Goal: Transaction & Acquisition: Obtain resource

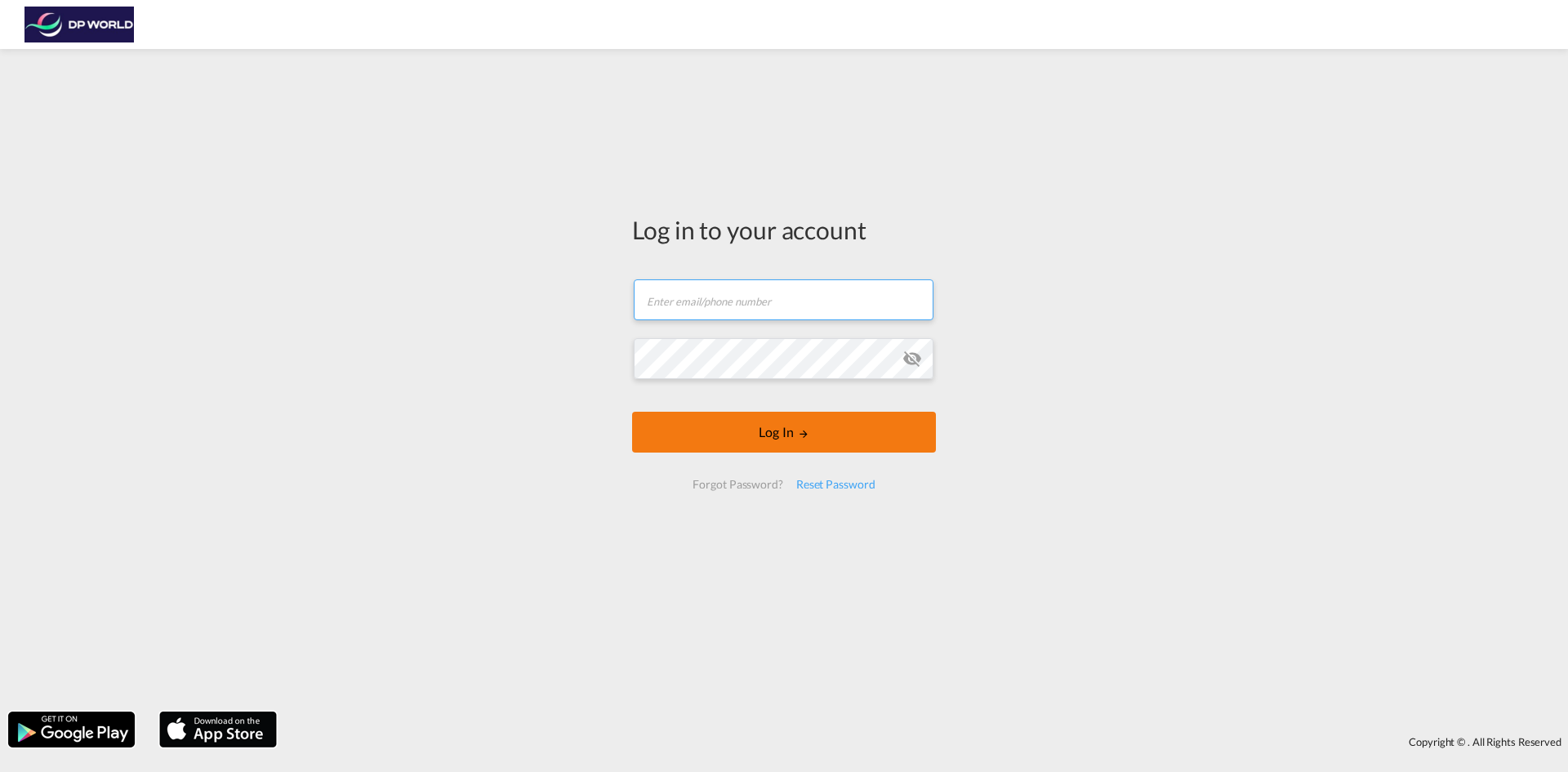
type input "[PERSON_NAME][EMAIL_ADDRESS][PERSON_NAME][DOMAIN_NAME]"
click at [771, 432] on button "Log In" at bounding box center [784, 432] width 304 height 41
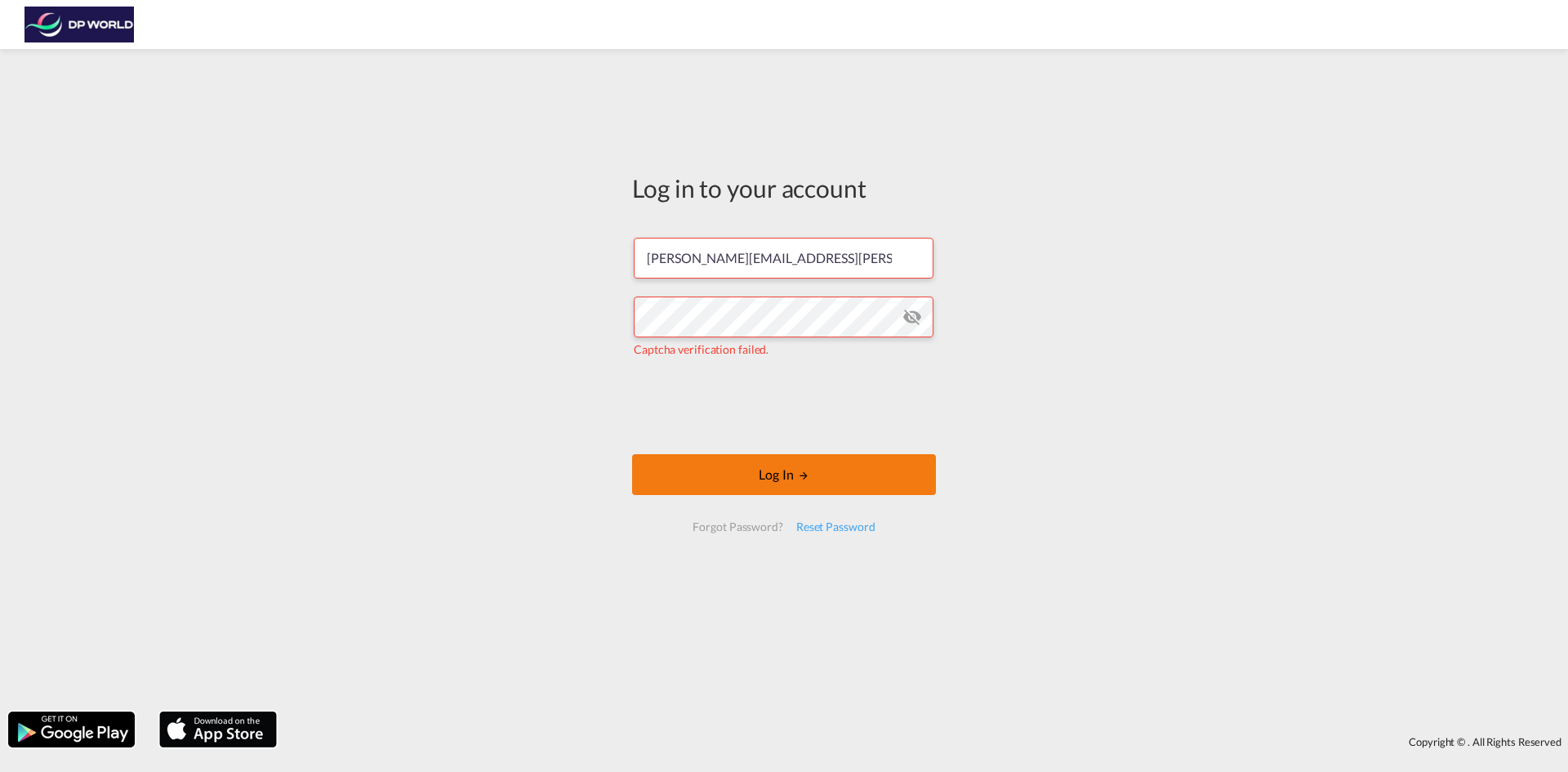
click at [841, 480] on button "Log In" at bounding box center [784, 475] width 304 height 41
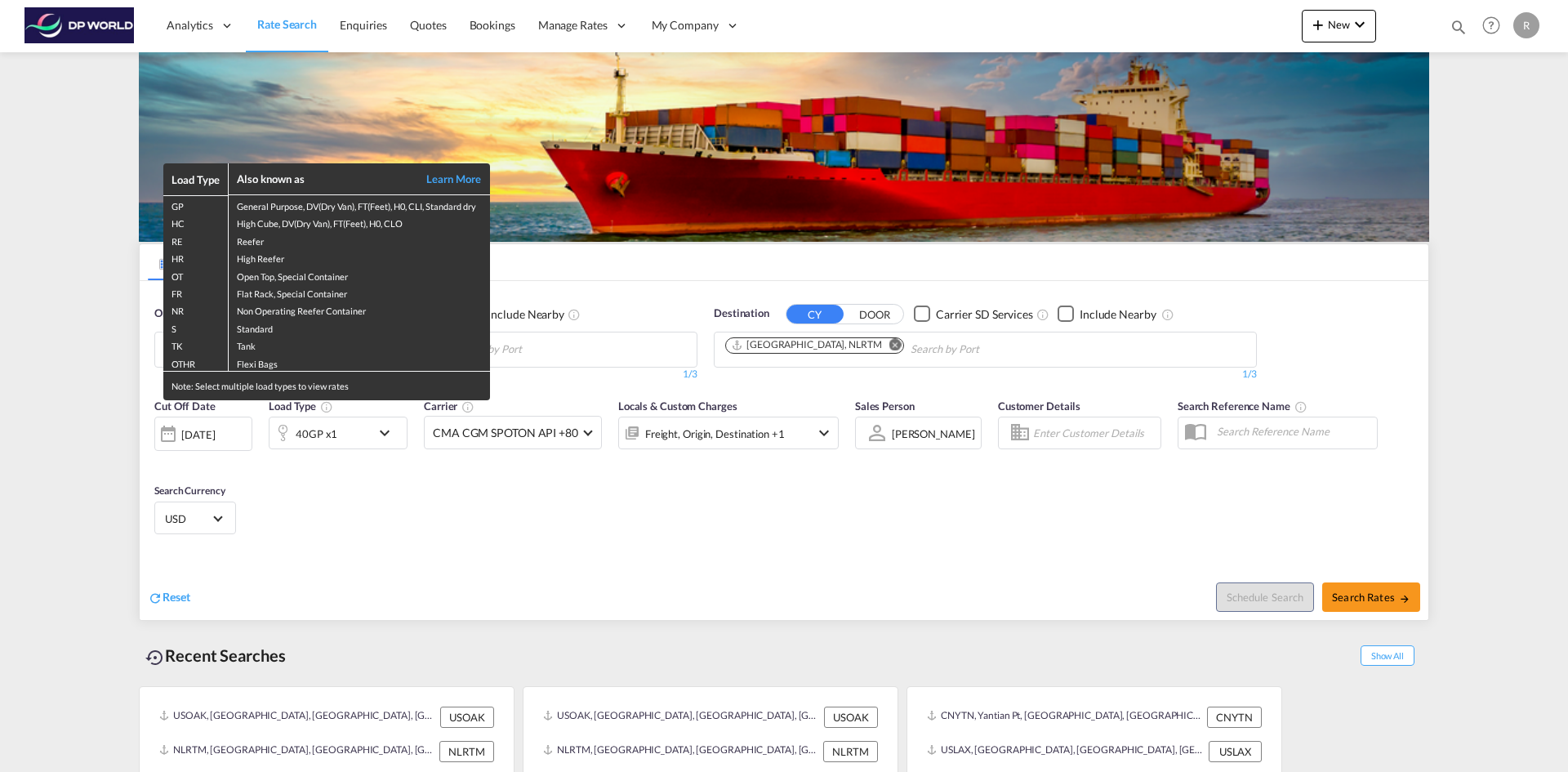
click at [207, 428] on div "Load Type Also known as Learn More GP General Purpose, DV(Dry Van), FT(Feet), H…" at bounding box center [784, 386] width 1568 height 772
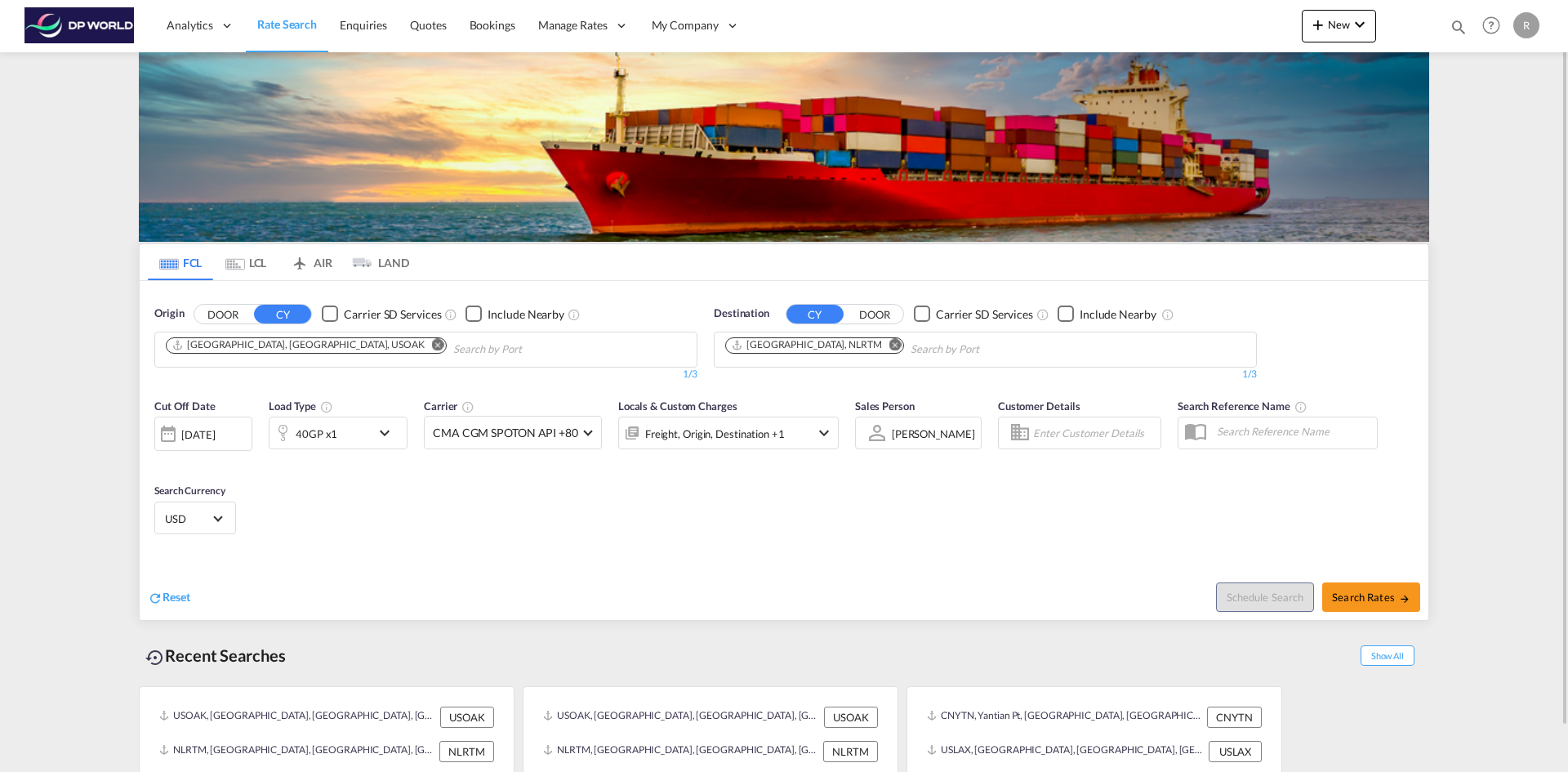
click at [207, 435] on div "[DATE]" at bounding box center [198, 435] width 33 height 15
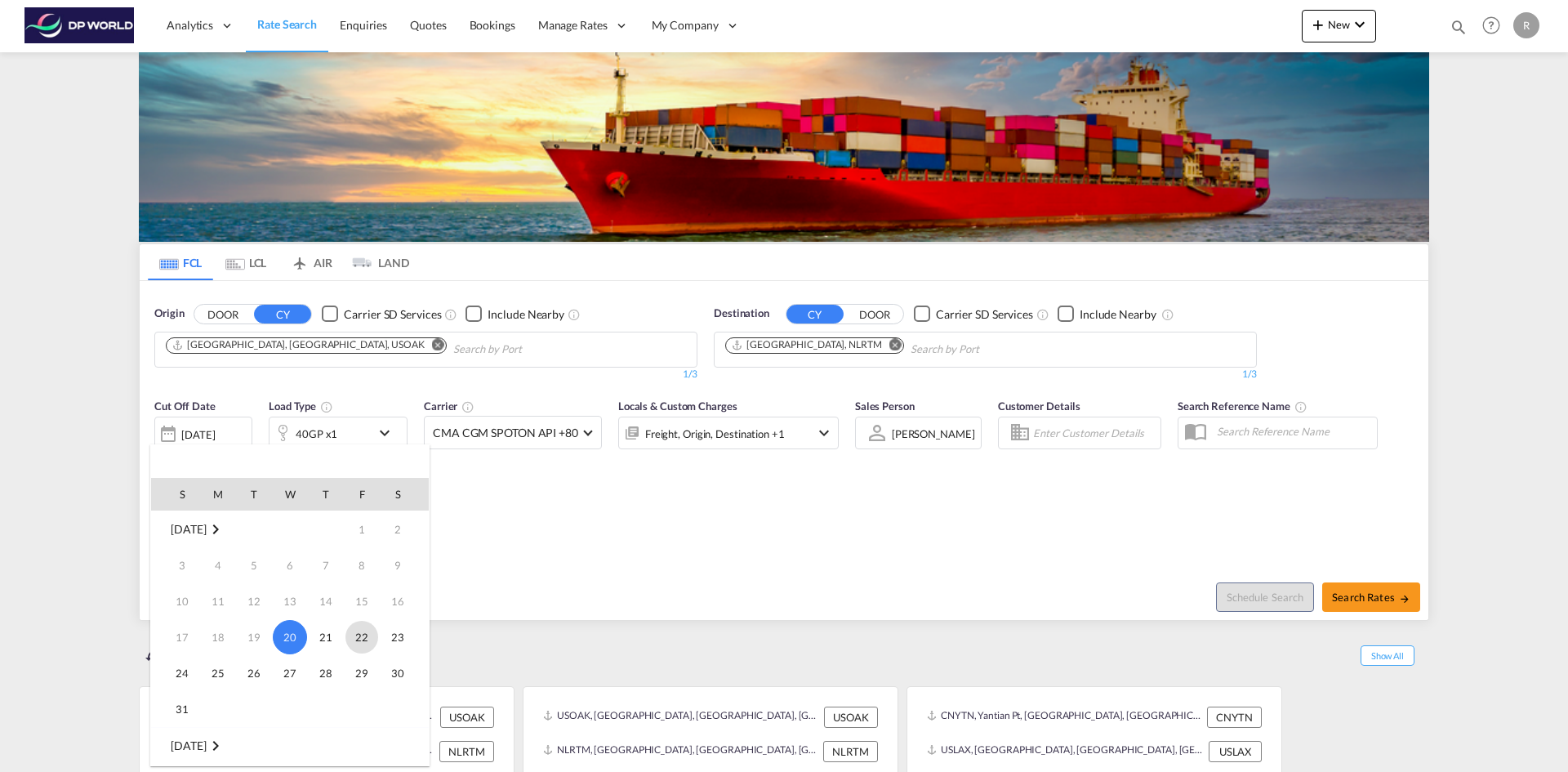
click at [373, 629] on span "22" at bounding box center [362, 637] width 33 height 33
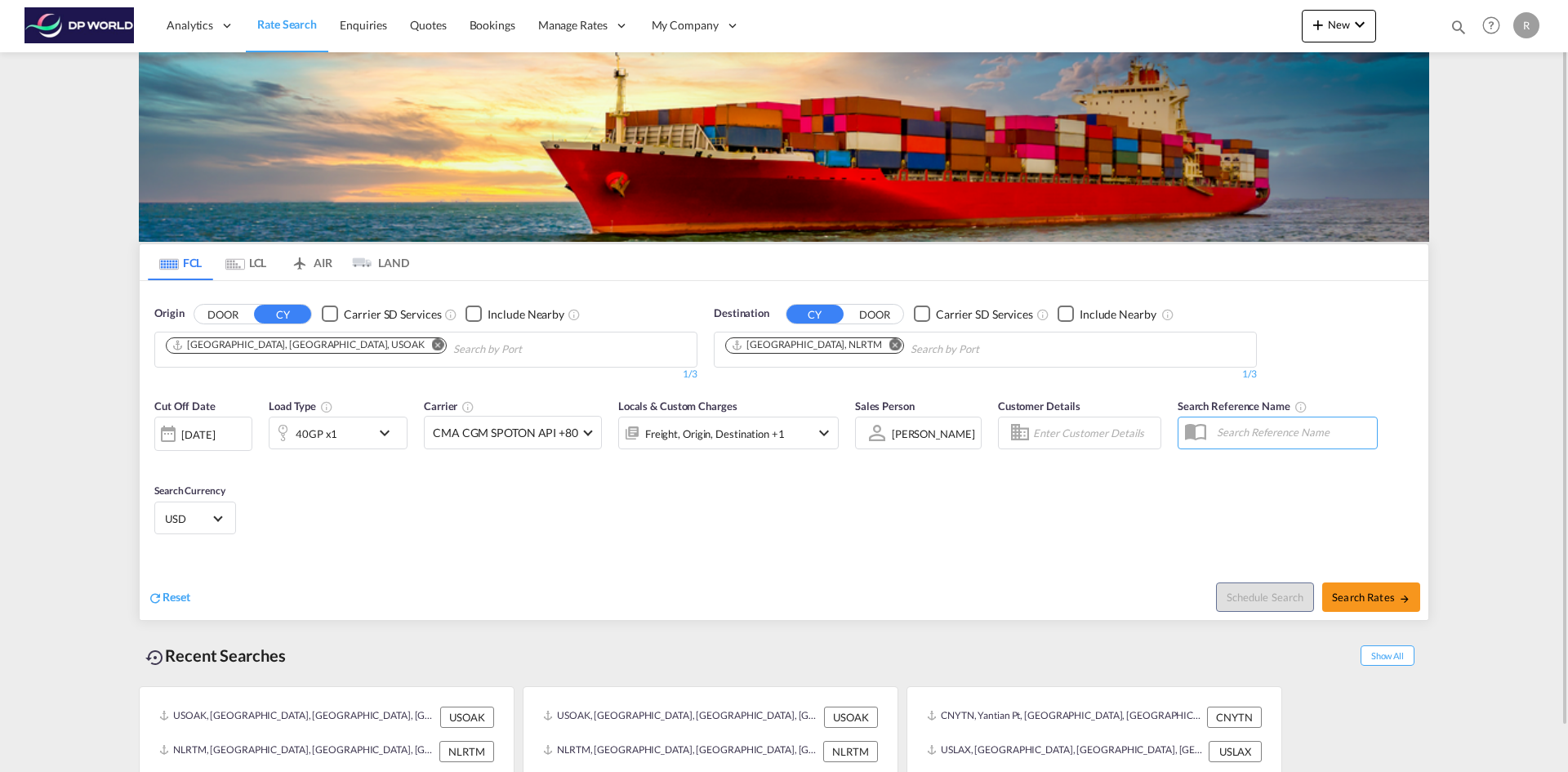
click at [432, 340] on md-icon "Remove" at bounding box center [438, 344] width 12 height 12
click at [269, 346] on input "Chips input." at bounding box center [243, 350] width 155 height 26
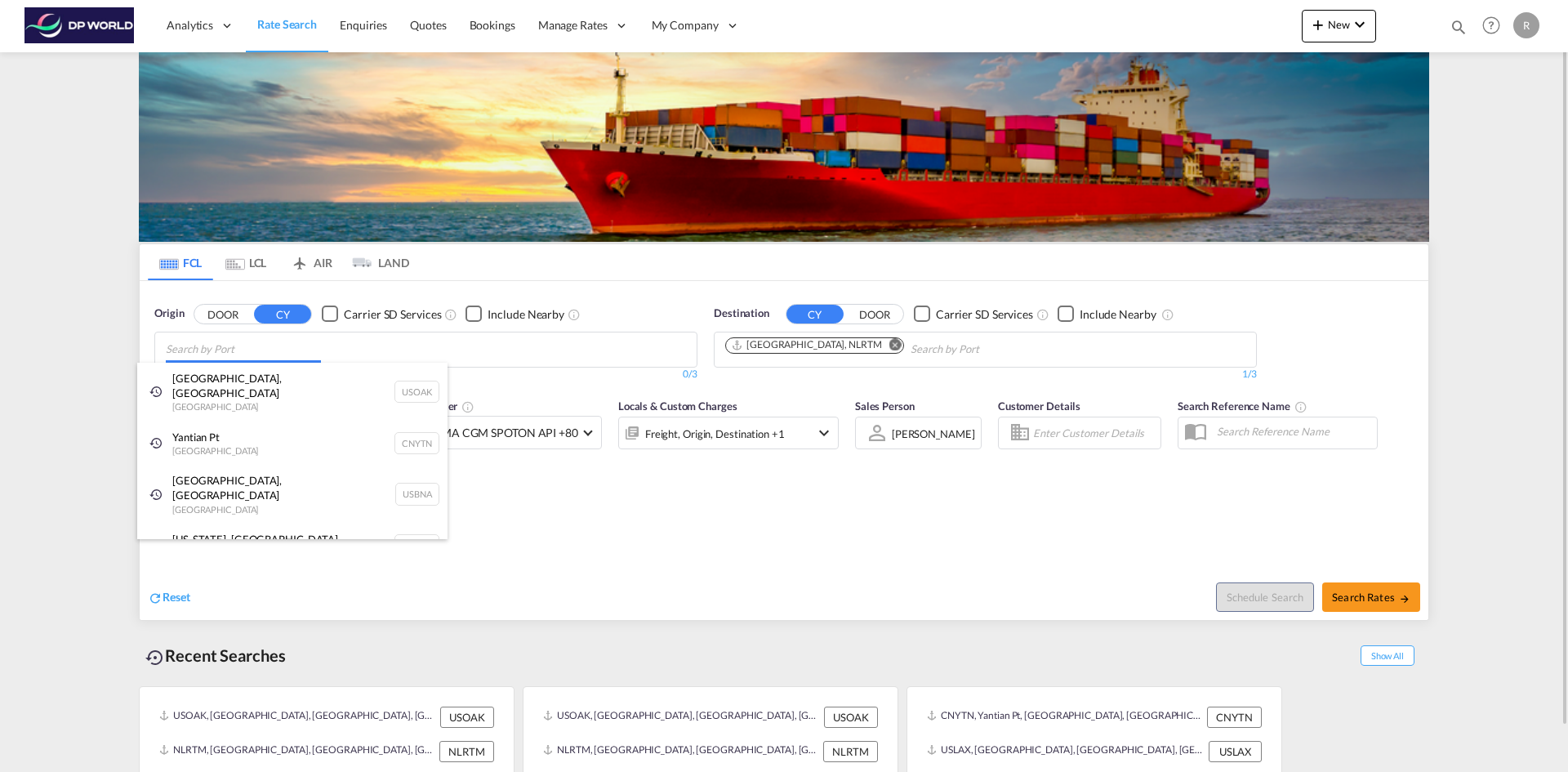
click at [253, 350] on body "Analytics Reports Dashboard Rate Search Enquiries Quotes Bookings" at bounding box center [784, 386] width 1568 height 772
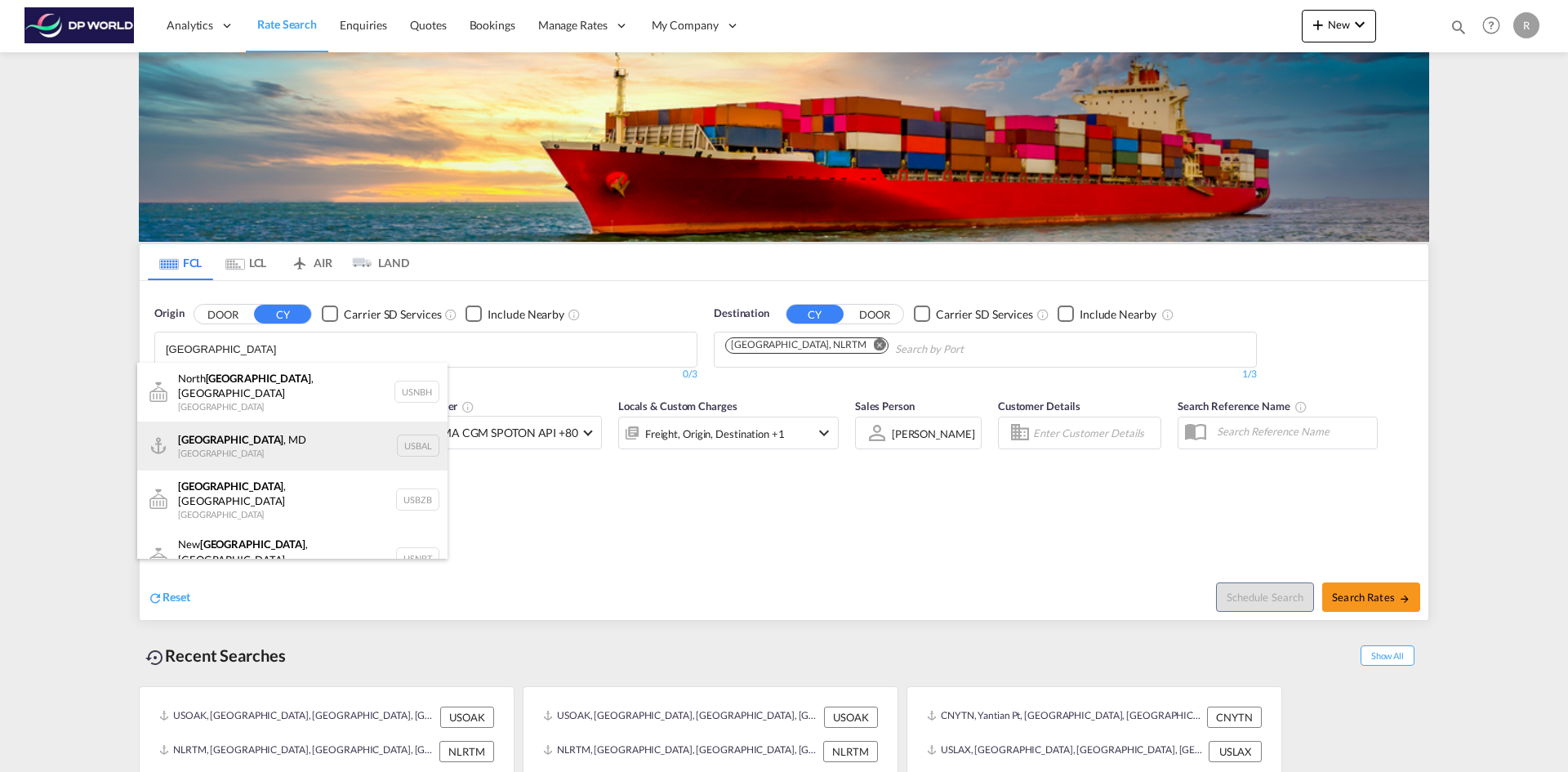
type input "[GEOGRAPHIC_DATA]"
drag, startPoint x: 251, startPoint y: 436, endPoint x: 450, endPoint y: 416, distance: 200.0
click at [251, 435] on div "[GEOGRAPHIC_DATA] , [GEOGRAPHIC_DATA] [GEOGRAPHIC_DATA] USBAL" at bounding box center [292, 446] width 310 height 49
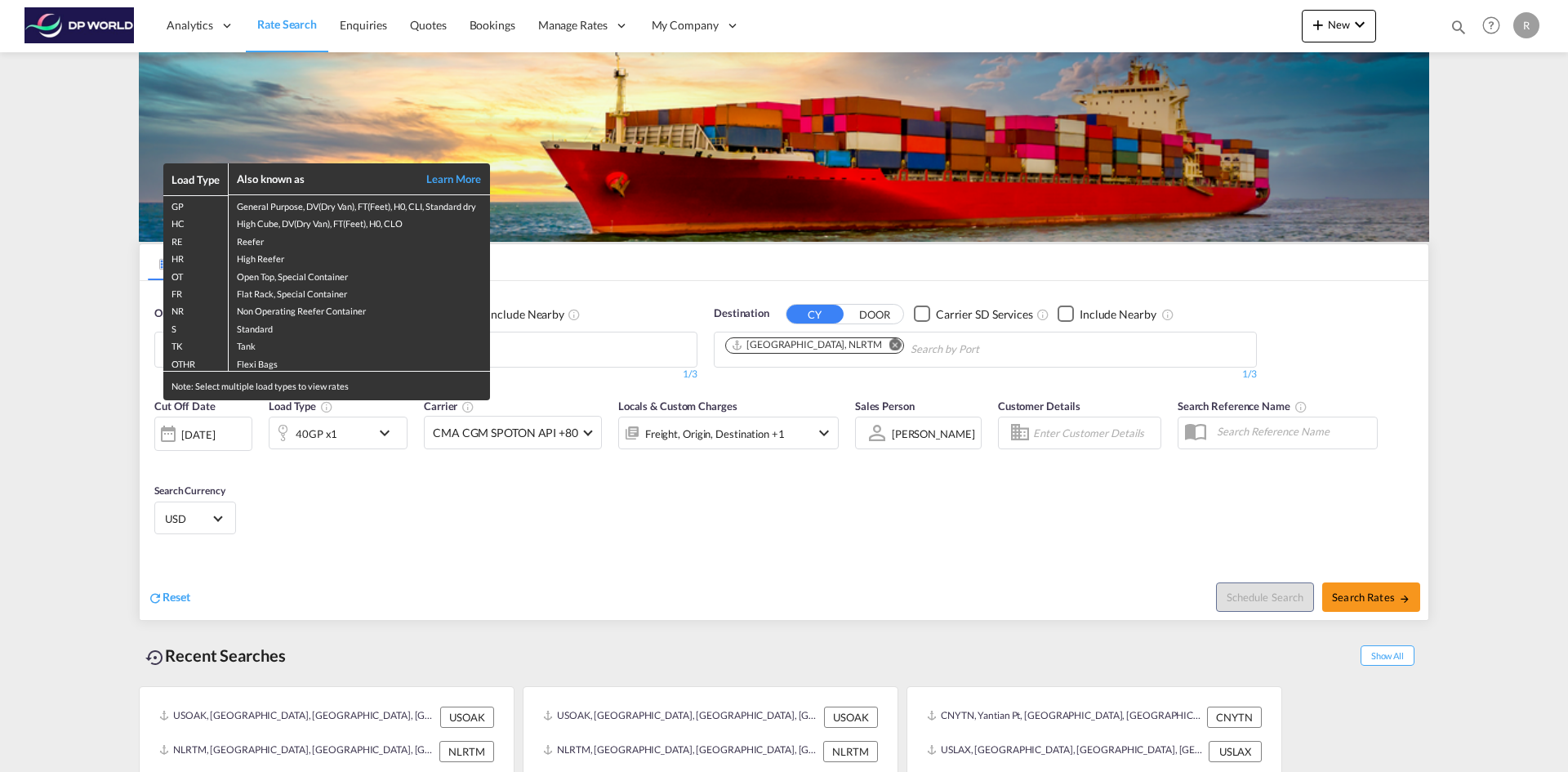
click at [381, 430] on div "Load Type Also known as Learn More GP General Purpose, DV(Dry Van), FT(Feet), H…" at bounding box center [784, 386] width 1568 height 772
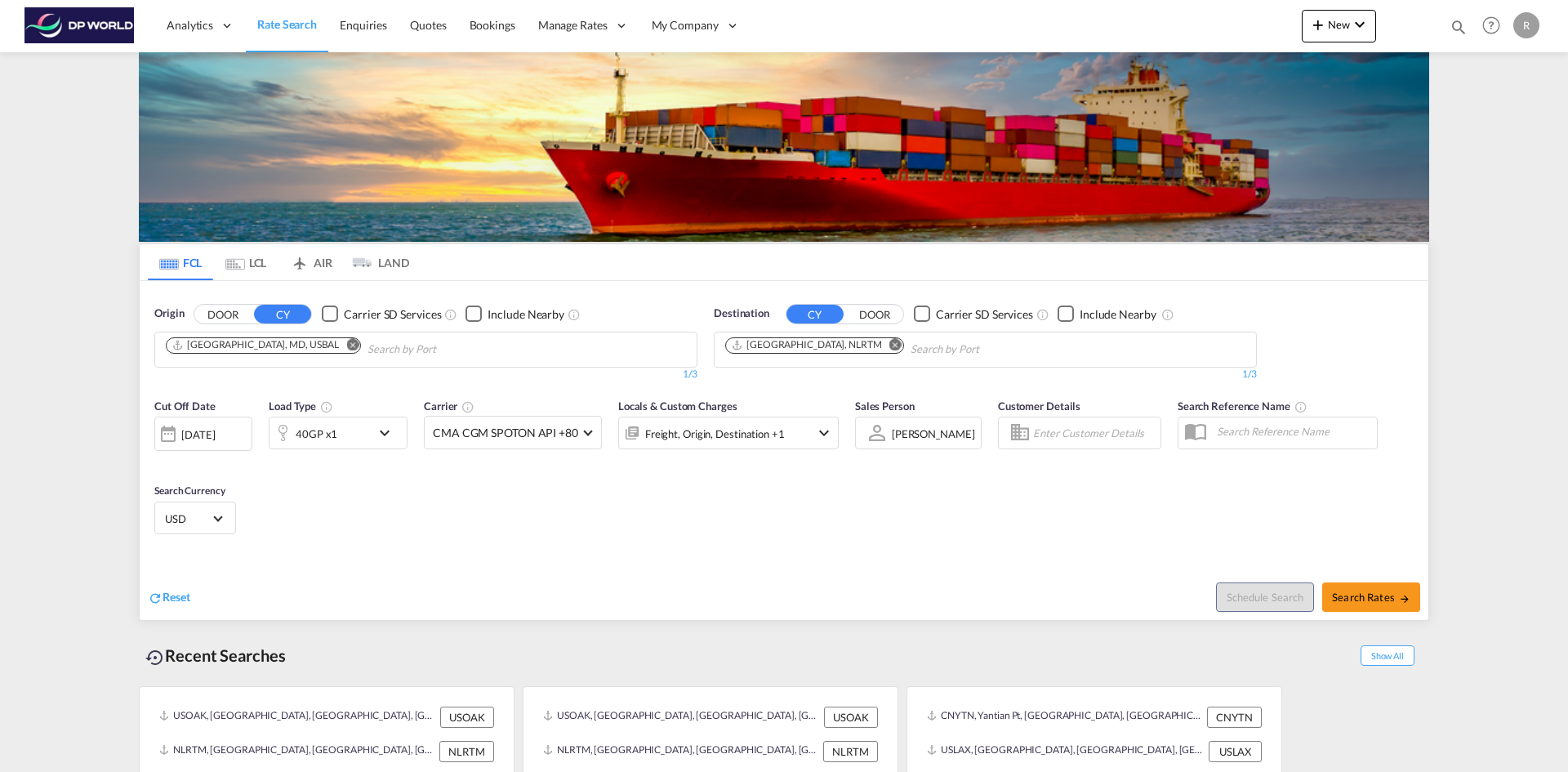
click at [381, 430] on md-icon "icon-chevron-down" at bounding box center [389, 433] width 28 height 20
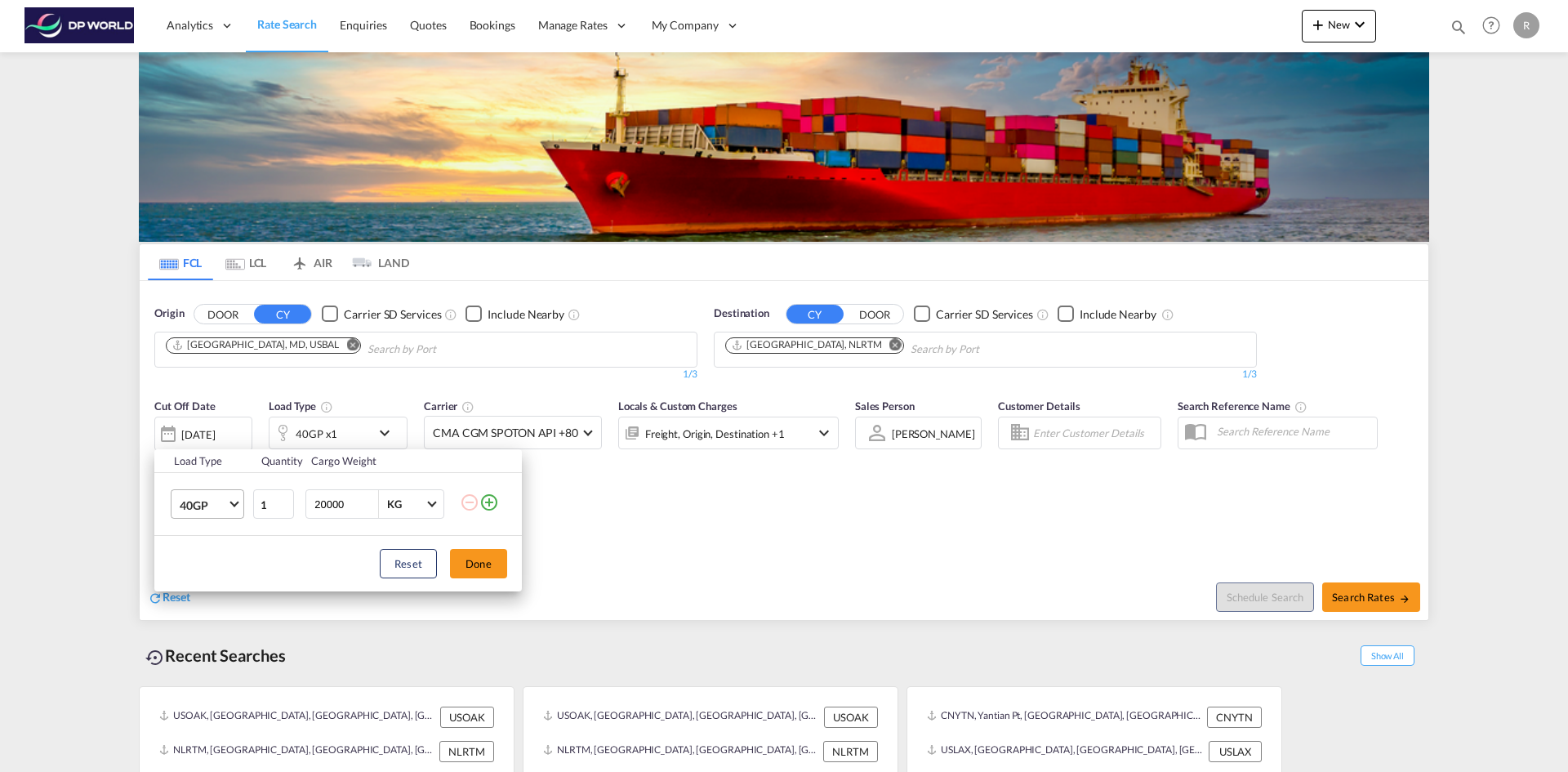
click at [220, 506] on span "40GP" at bounding box center [203, 506] width 47 height 16
click at [211, 468] on md-option "20GP" at bounding box center [222, 466] width 111 height 39
click at [497, 570] on button "Done" at bounding box center [479, 564] width 57 height 29
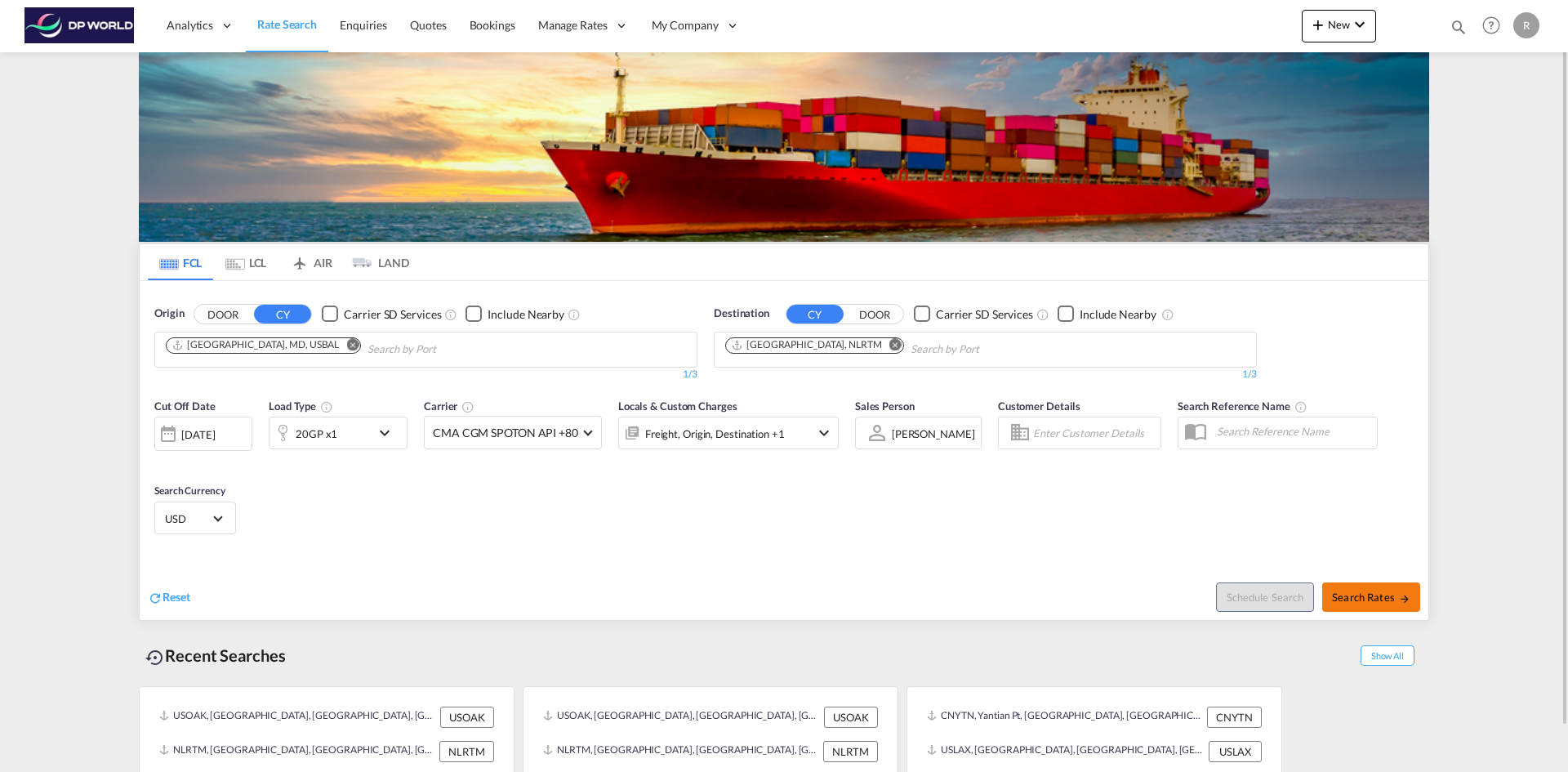
click at [1351, 600] on span "Search Rates" at bounding box center [1371, 597] width 78 height 13
type input "USBAL to NLRTM / [DATE]"
